Goal: Answer question/provide support: Ask a question

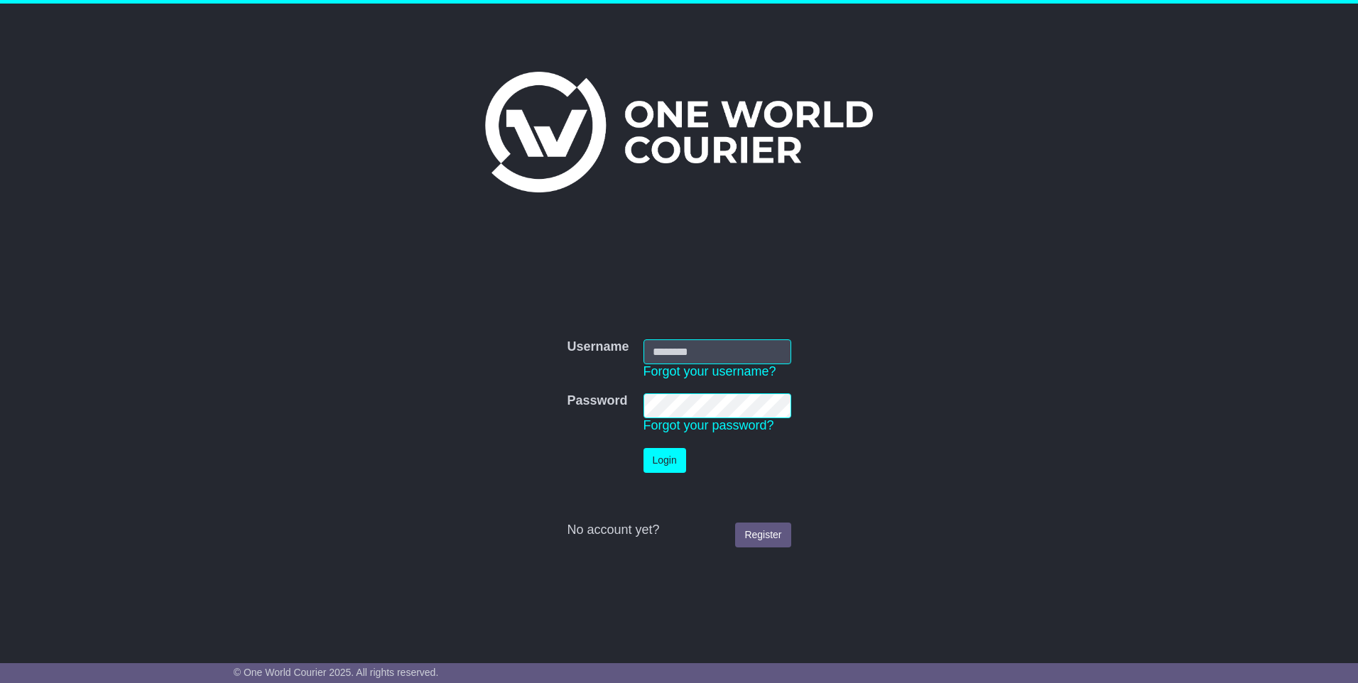
type input "**********"
click at [663, 452] on button "Login" at bounding box center [665, 460] width 43 height 25
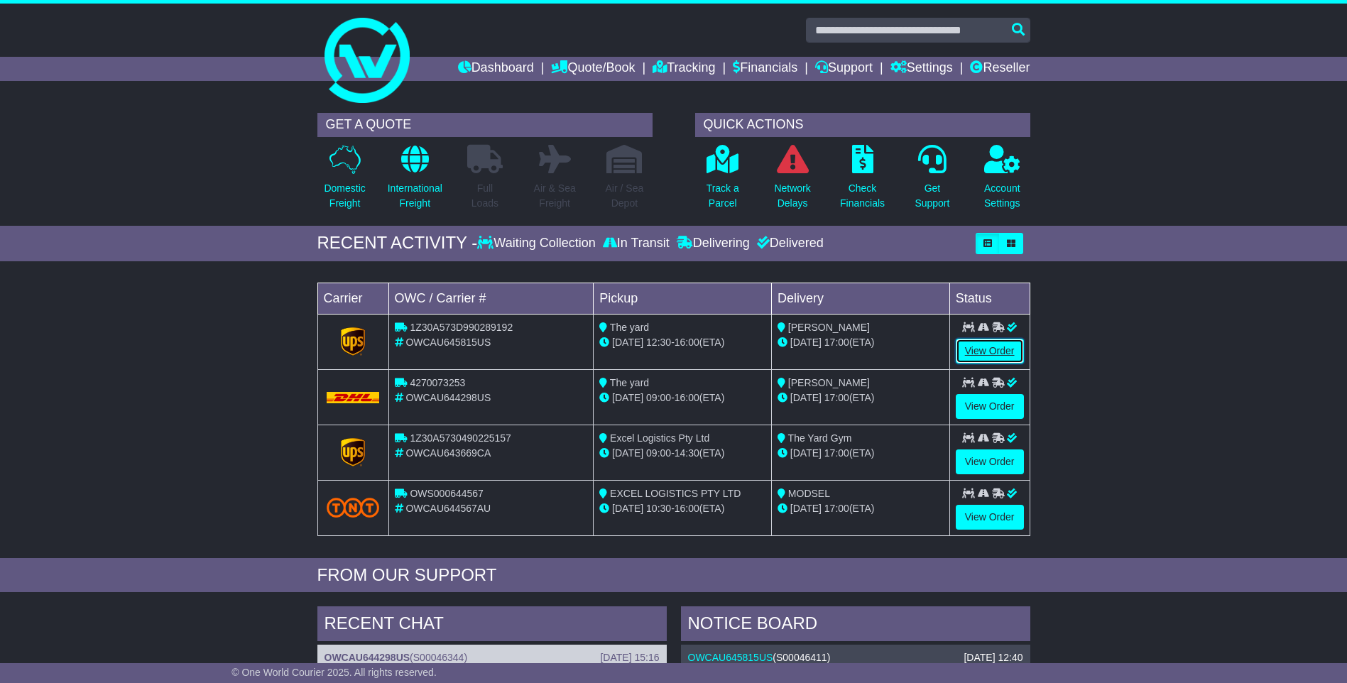
click at [993, 346] on link "View Order" at bounding box center [990, 351] width 68 height 25
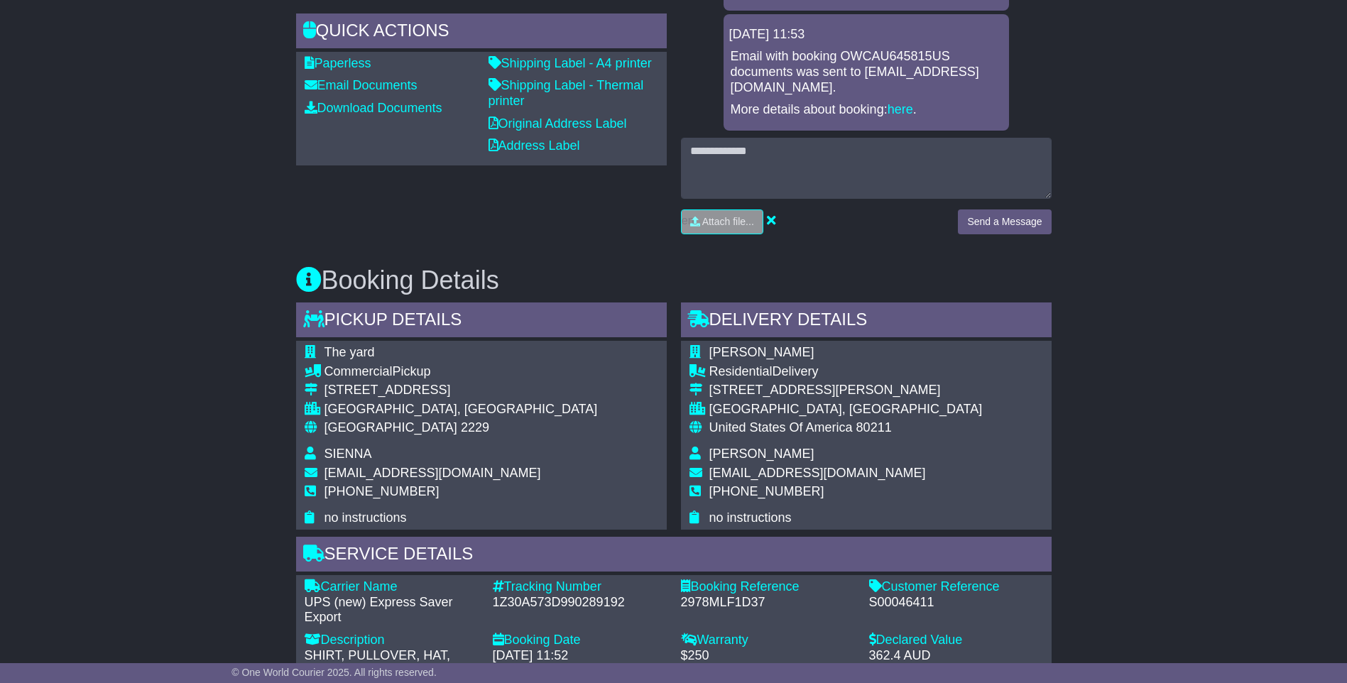
scroll to position [305, 0]
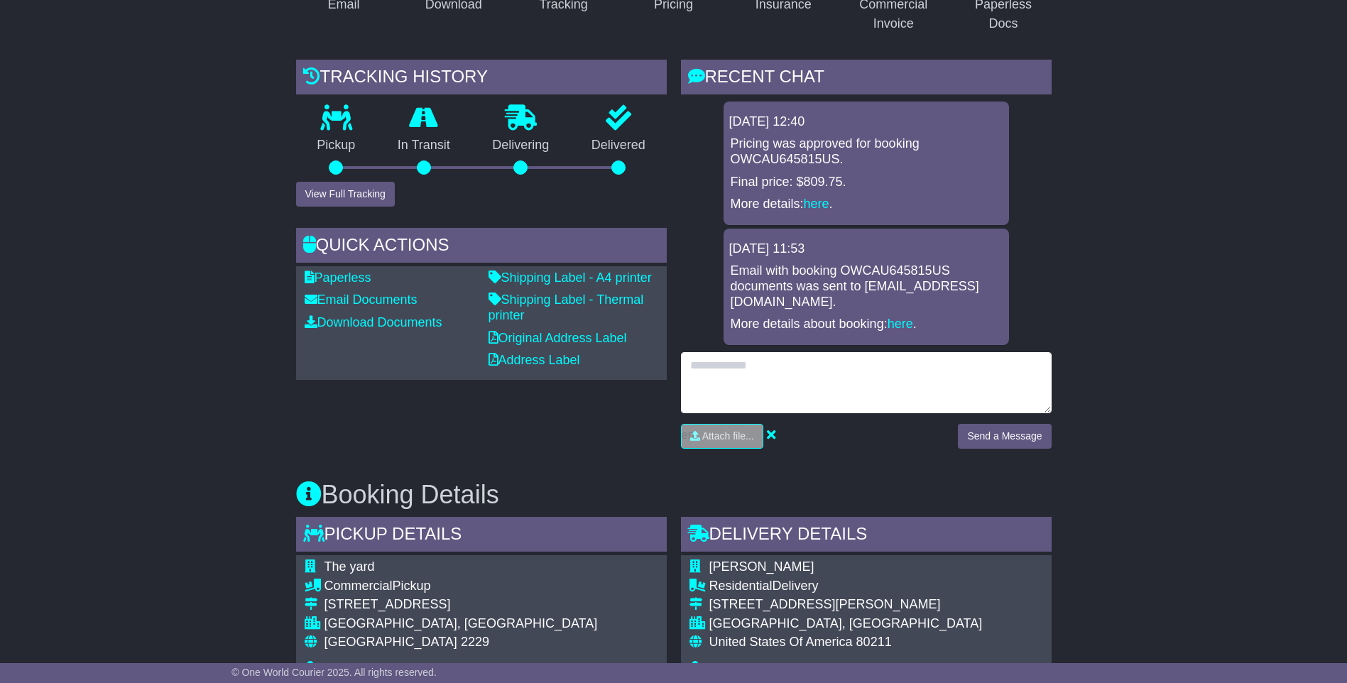
click at [723, 367] on textarea at bounding box center [866, 382] width 371 height 61
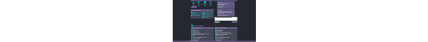
scroll to position [376, 0]
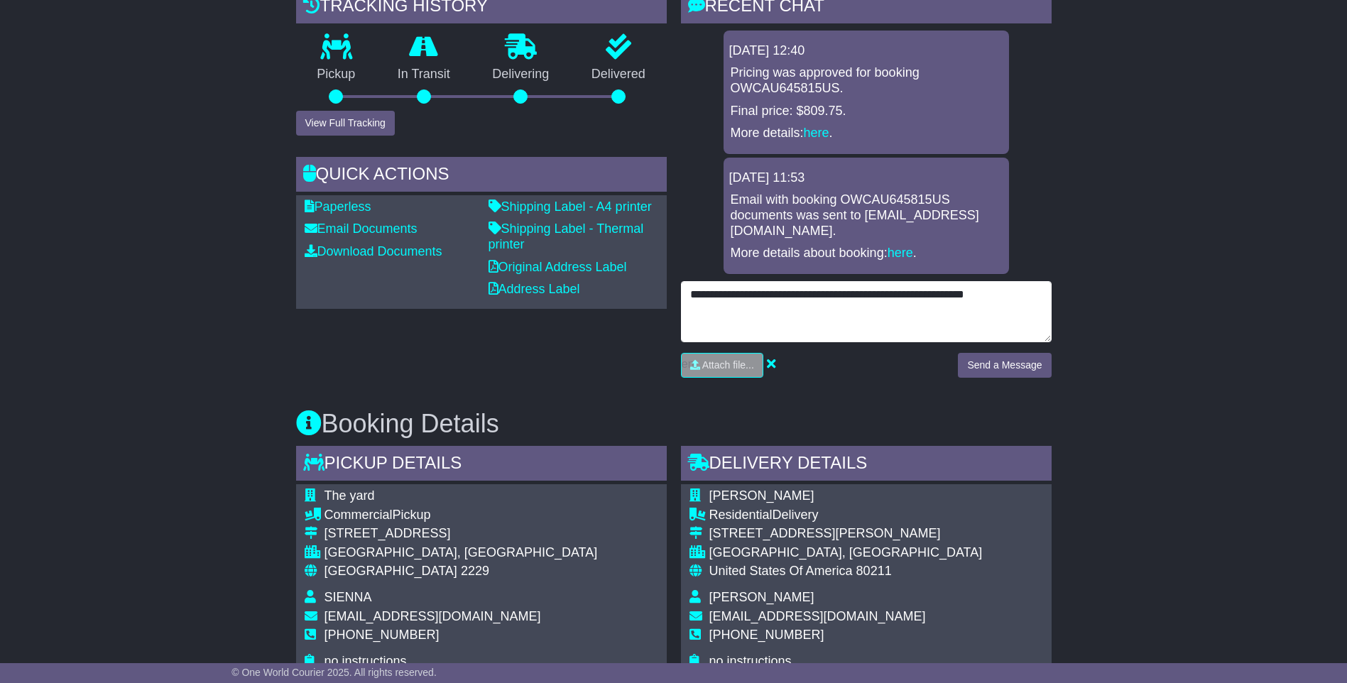
type textarea "**********"
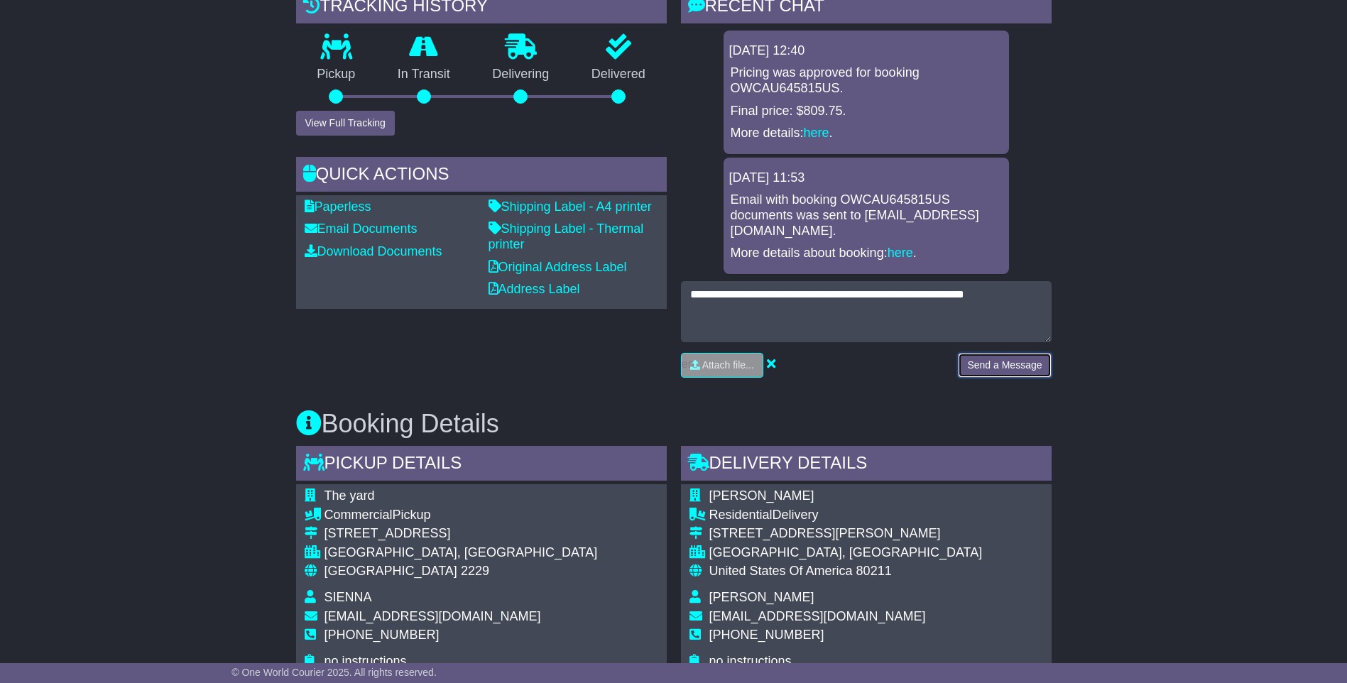
click at [995, 362] on button "Send a Message" at bounding box center [1004, 365] width 93 height 25
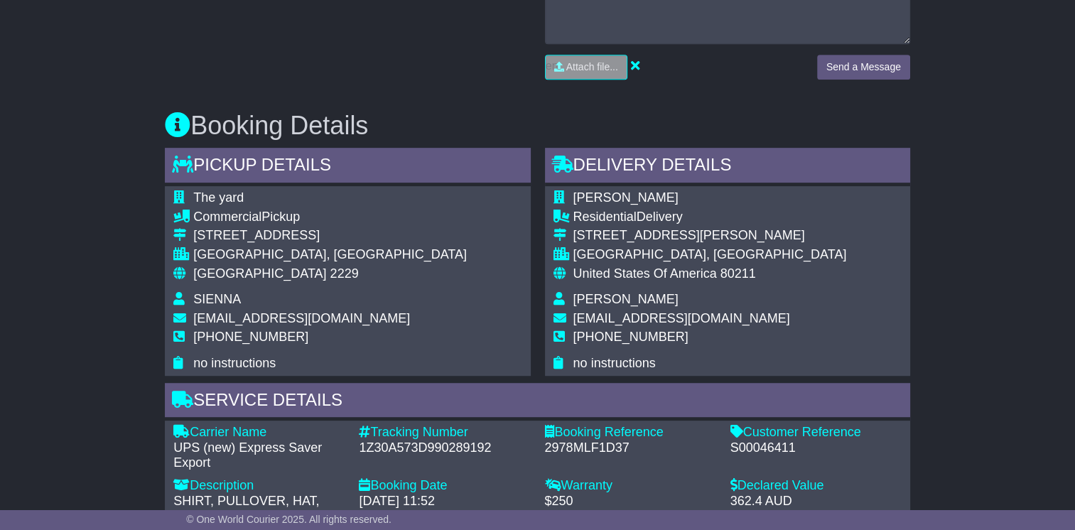
scroll to position [559, 0]
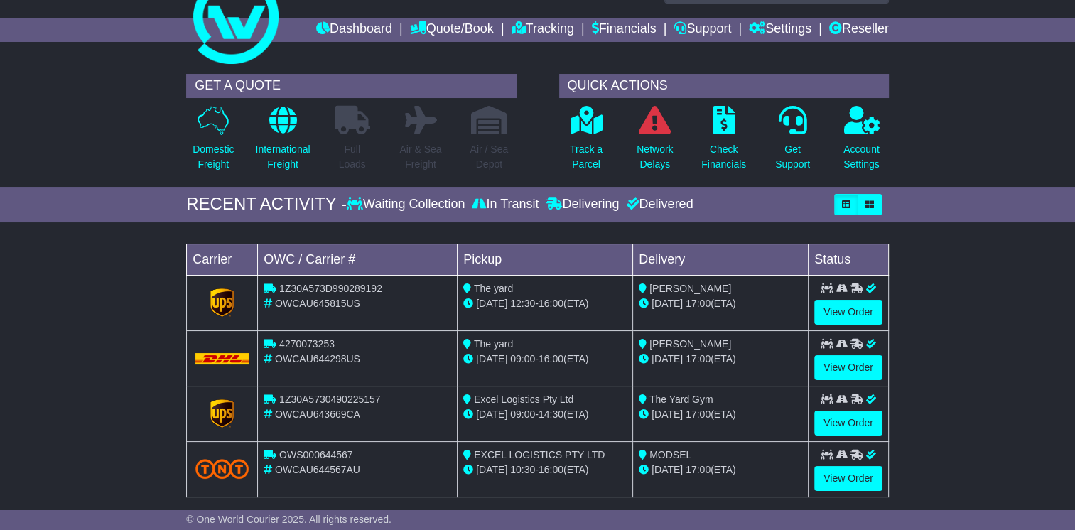
scroll to position [71, 0]
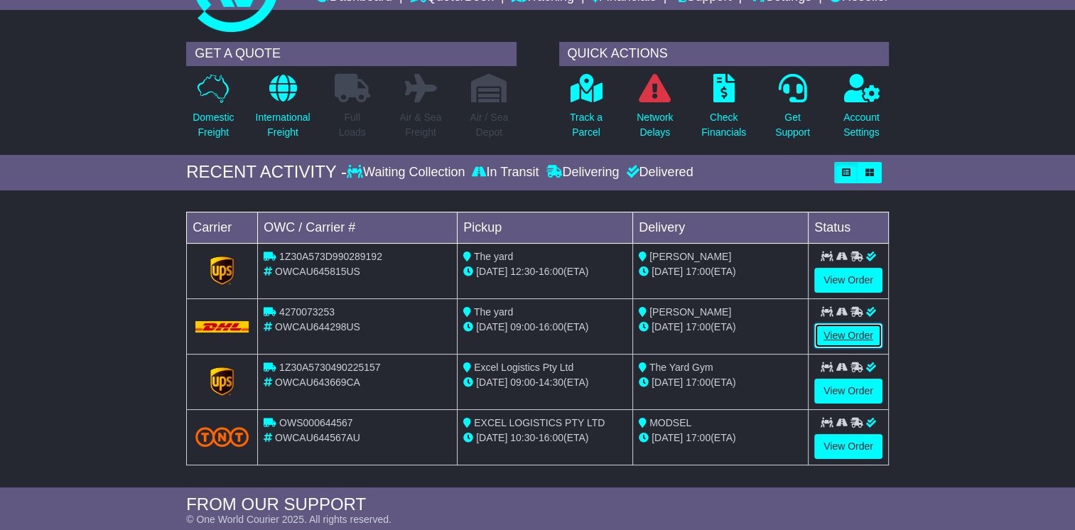
click at [847, 332] on link "View Order" at bounding box center [848, 335] width 68 height 25
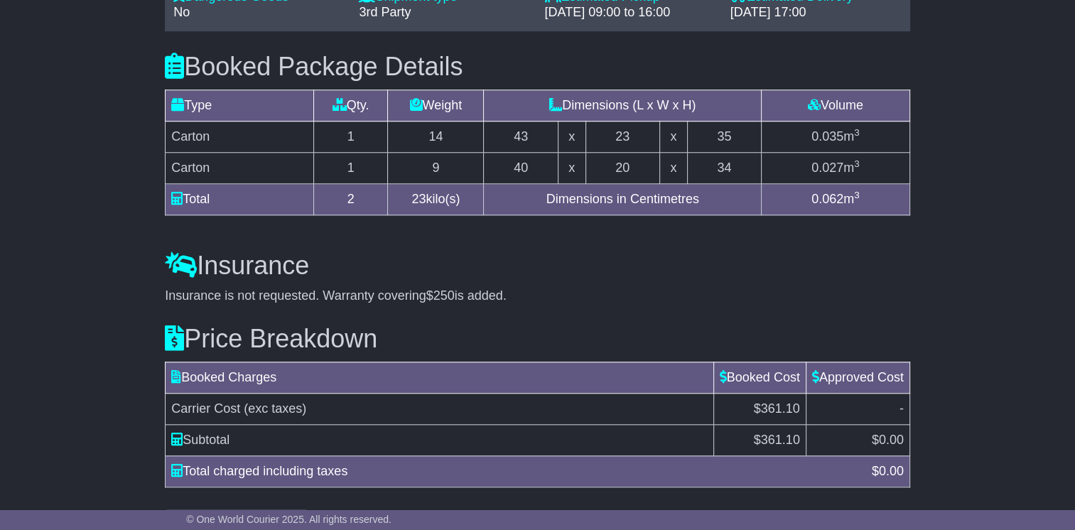
scroll to position [1265, 0]
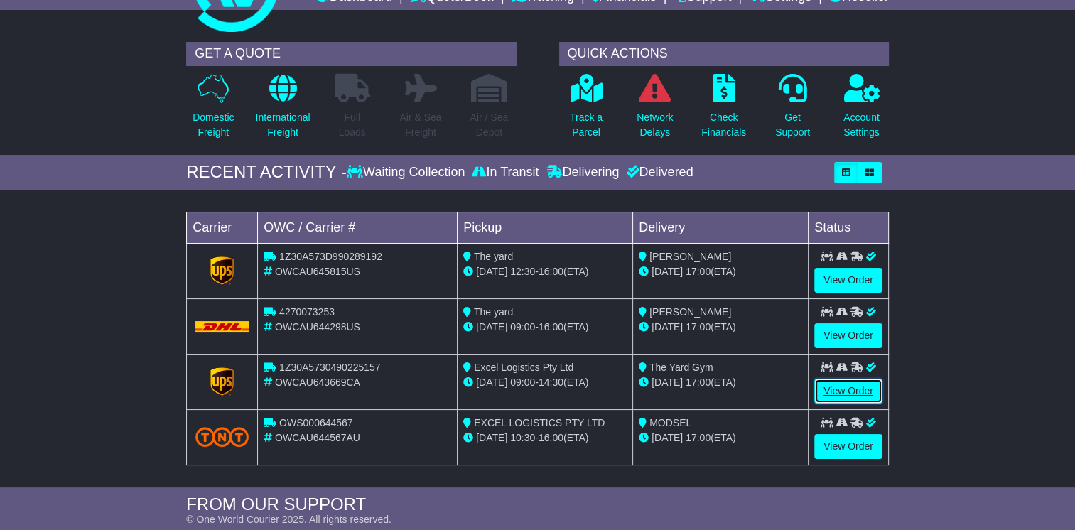
click at [839, 389] on link "View Order" at bounding box center [848, 391] width 68 height 25
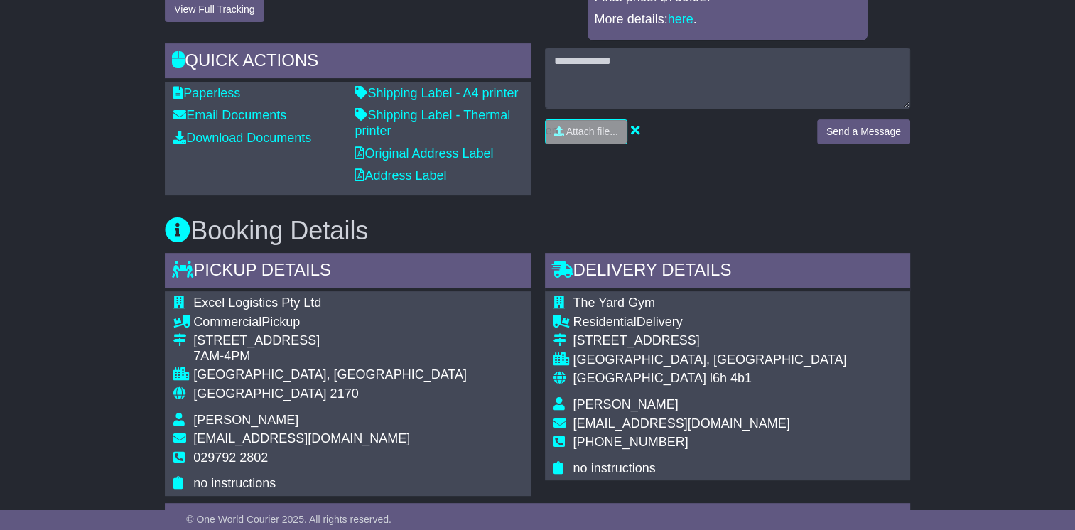
scroll to position [497, 0]
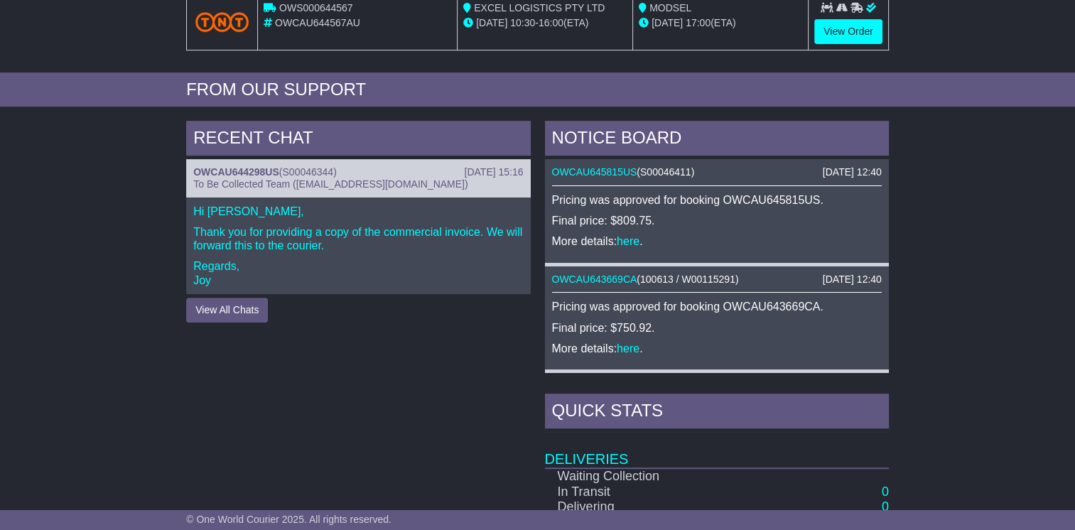
scroll to position [497, 0]
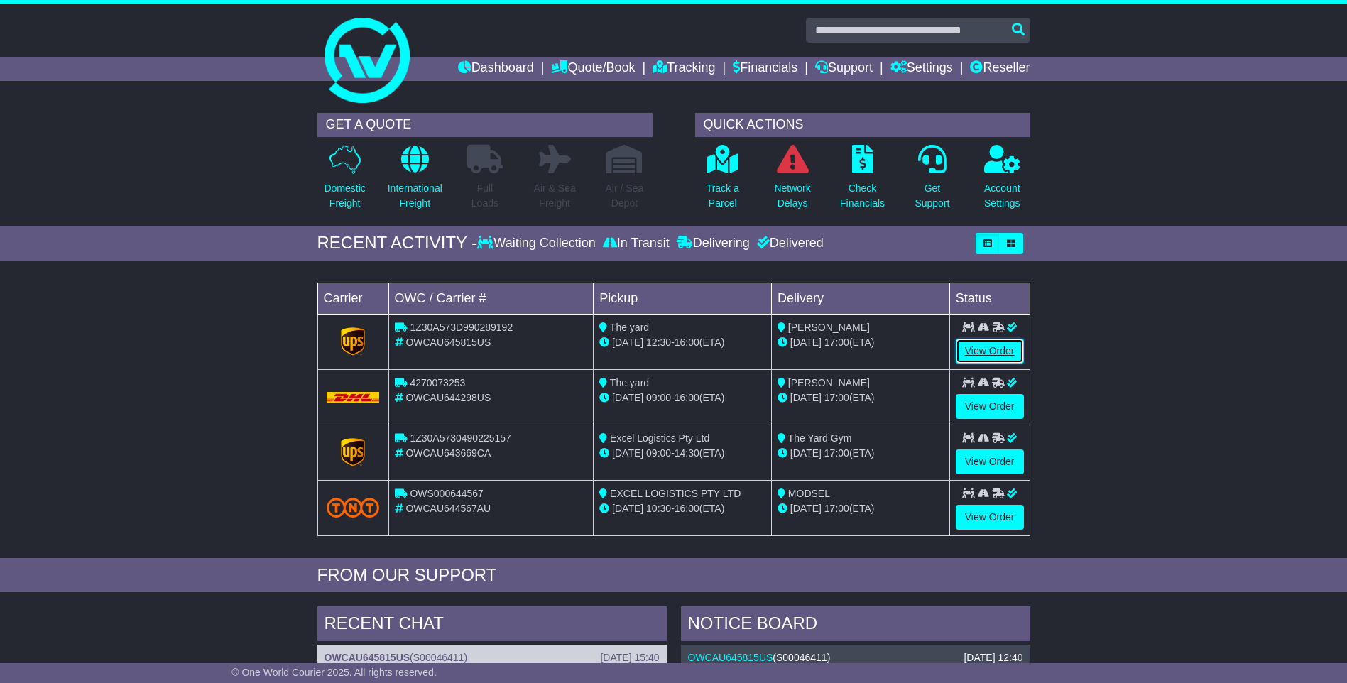
click at [992, 347] on link "View Order" at bounding box center [990, 351] width 68 height 25
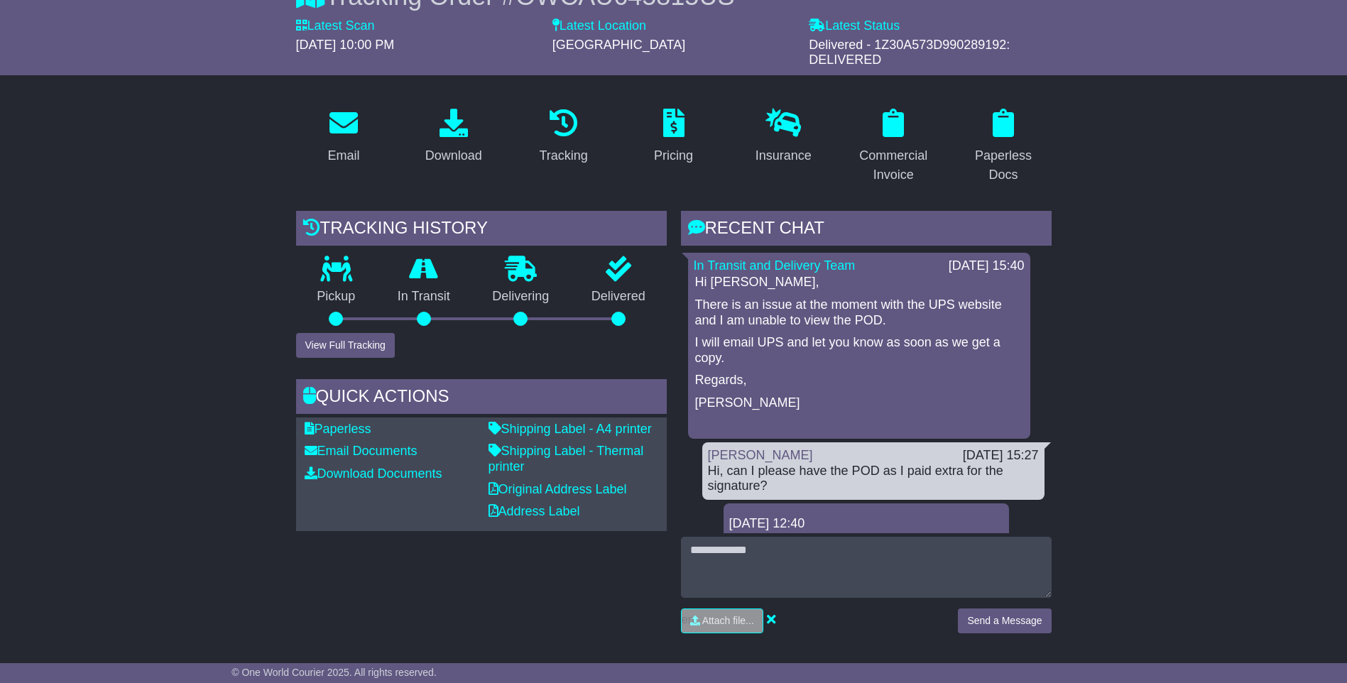
scroll to position [213, 0]
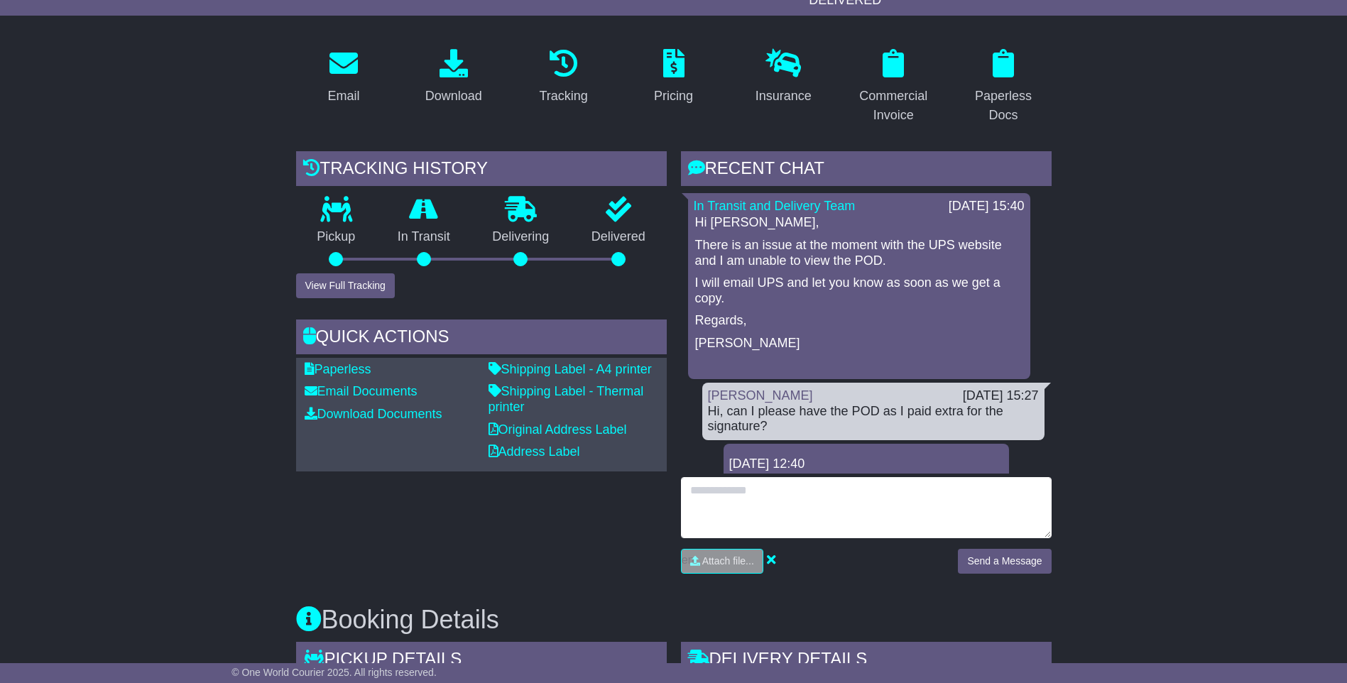
click at [912, 481] on textarea at bounding box center [866, 507] width 371 height 61
type textarea "**********"
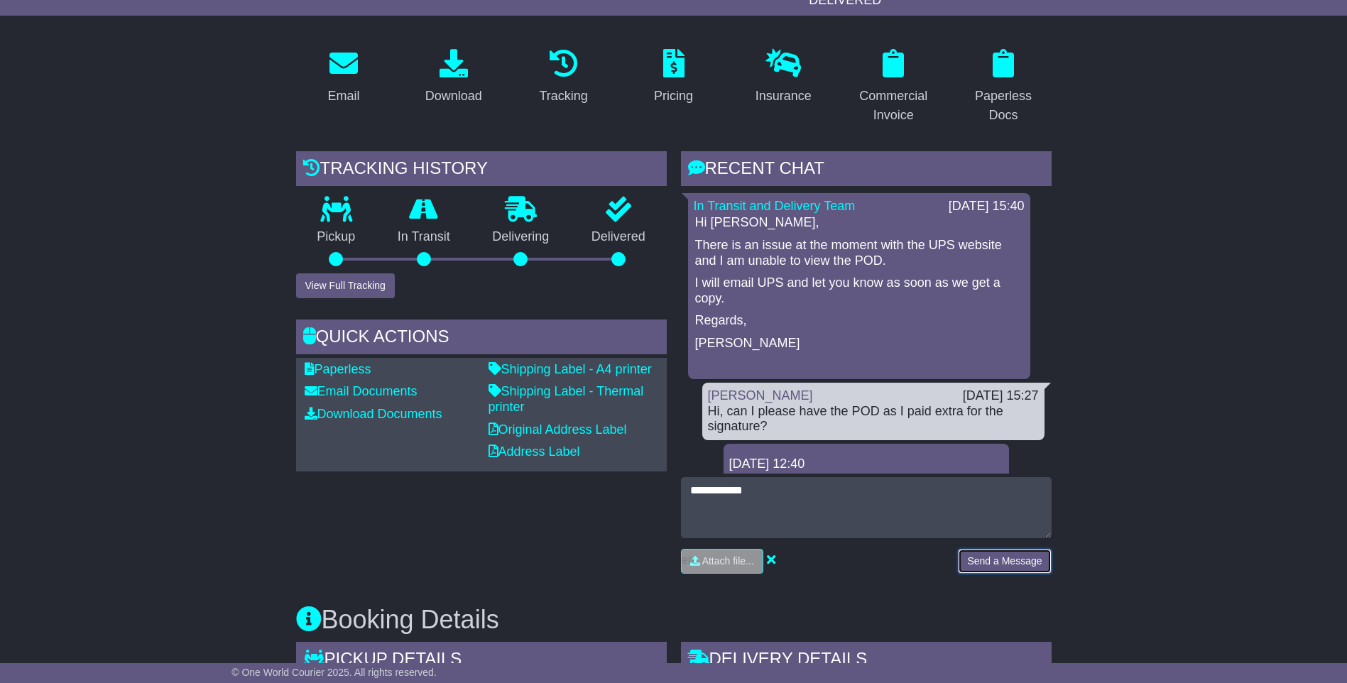
click at [980, 563] on button "Send a Message" at bounding box center [1004, 561] width 93 height 25
